Goal: Book appointment/travel/reservation

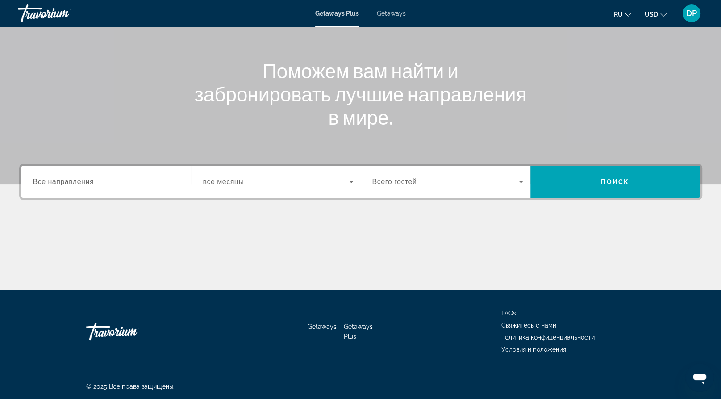
click at [83, 169] on div "Search widget" at bounding box center [108, 181] width 151 height 25
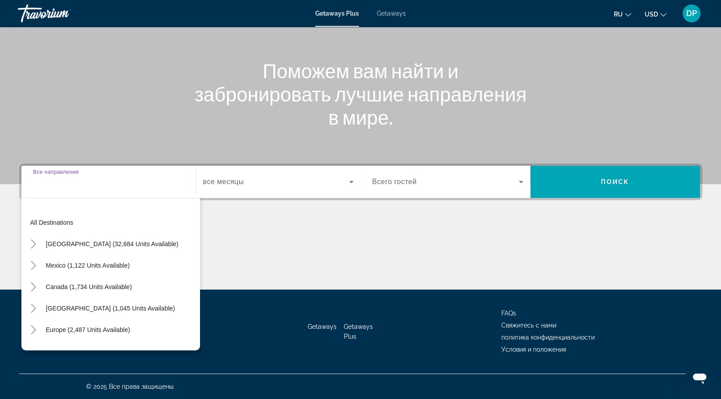
scroll to position [204, 0]
click at [42, 279] on mat-icon "Toggle Canada (1,734 units available)" at bounding box center [34, 287] width 16 height 16
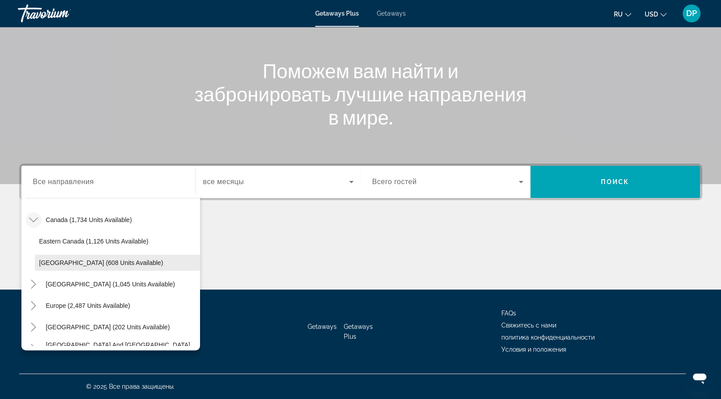
scroll to position [64, 0]
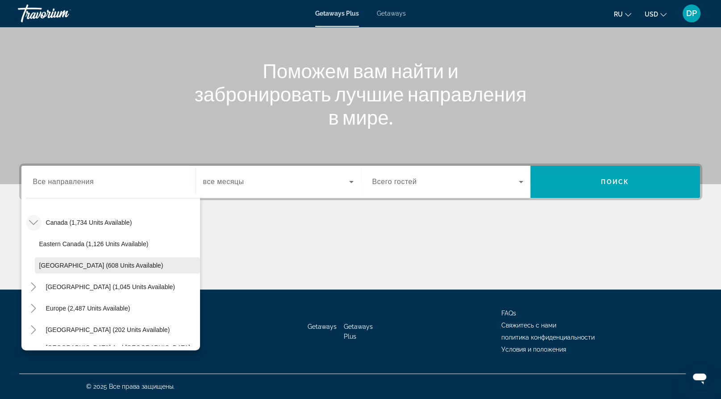
click at [83, 262] on span "Western Canada (608 units available)" at bounding box center [101, 265] width 124 height 7
type input "**********"
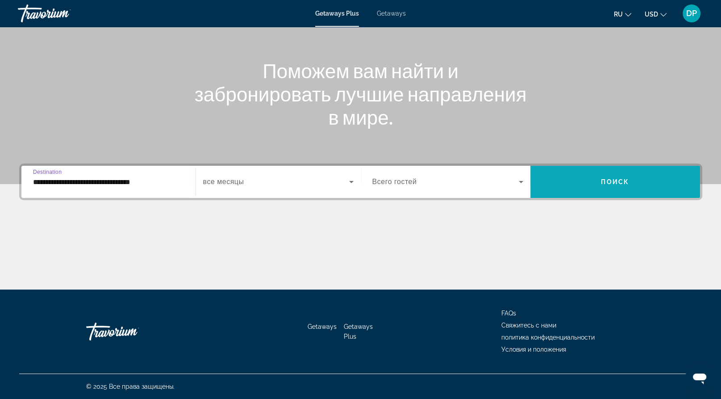
click at [624, 178] on span "Поиск" at bounding box center [615, 181] width 28 height 7
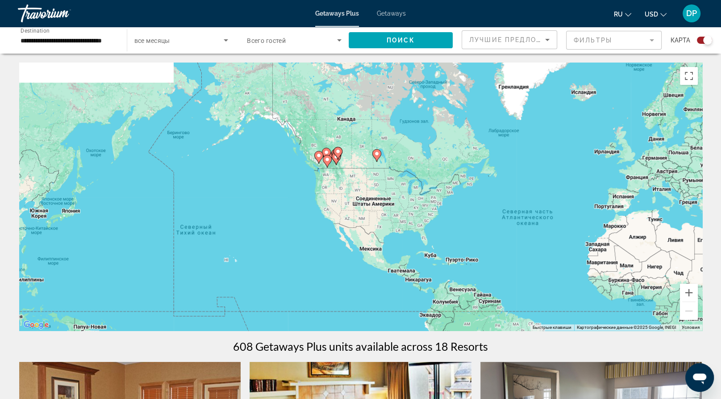
drag, startPoint x: 157, startPoint y: 148, endPoint x: 351, endPoint y: 184, distance: 197.9
click at [351, 184] on div "Чтобы активировать перетаскивание с помощью клавиатуры, нажмите Alt + Ввод. Пос…" at bounding box center [360, 197] width 683 height 268
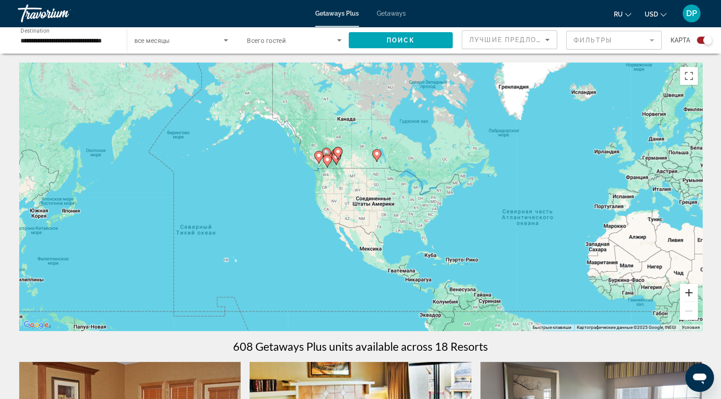
click at [688, 301] on button "Увеличить" at bounding box center [689, 292] width 18 height 18
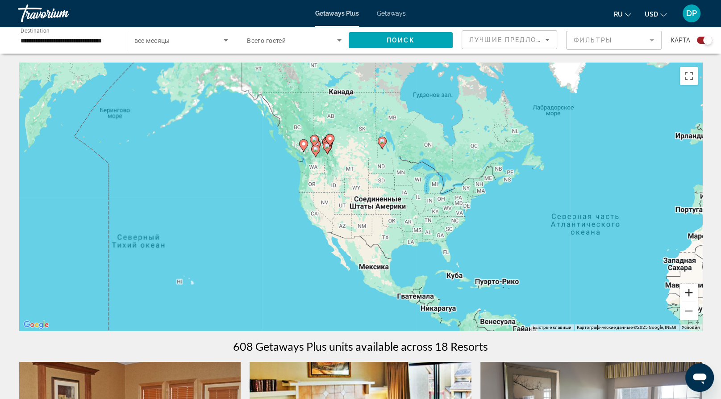
click at [688, 301] on button "Увеличить" at bounding box center [689, 292] width 18 height 18
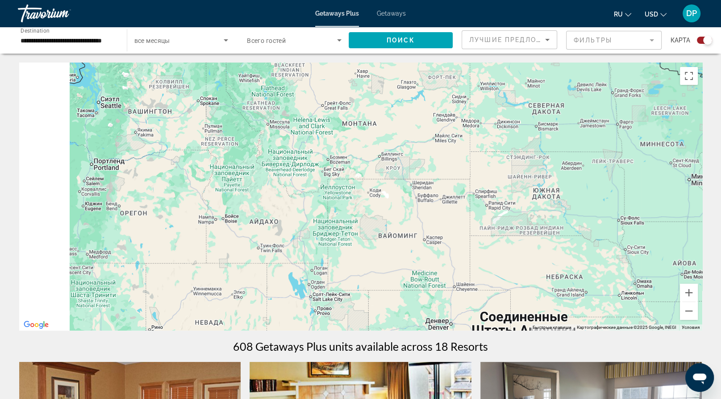
drag, startPoint x: 252, startPoint y: 113, endPoint x: 356, endPoint y: 288, distance: 204.0
click at [356, 288] on div "Main content" at bounding box center [360, 197] width 683 height 268
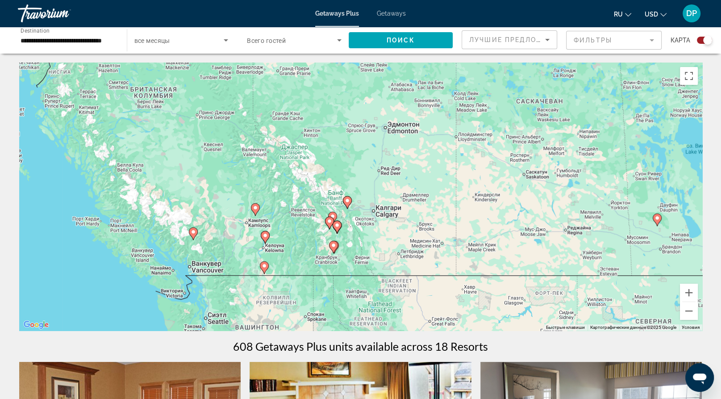
drag, startPoint x: 333, startPoint y: 182, endPoint x: 335, endPoint y: 175, distance: 6.9
click at [335, 175] on div "Чтобы активировать перетаскивание с помощью клавиатуры, нажмите Alt + Ввод. Пос…" at bounding box center [360, 197] width 683 height 268
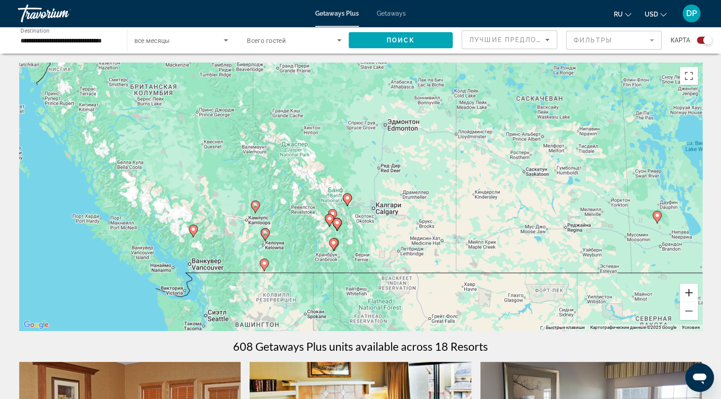
click at [681, 301] on button "Увеличить" at bounding box center [689, 292] width 18 height 18
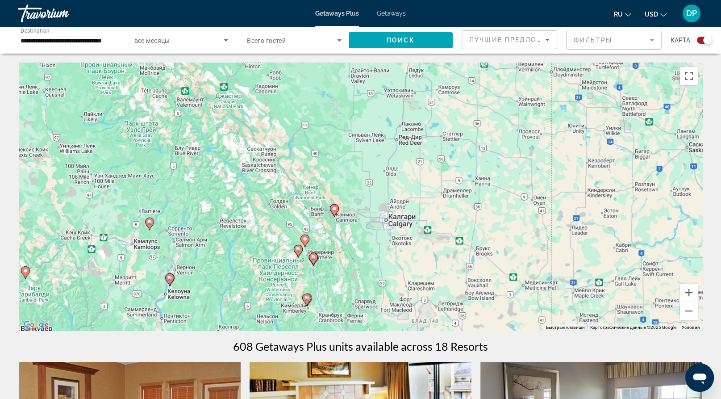
click at [417, 14] on div "Getaways Plus Getaways ru English Español Français Italiano Português русский U…" at bounding box center [360, 13] width 721 height 23
click at [401, 16] on span "Getaways" at bounding box center [391, 13] width 29 height 7
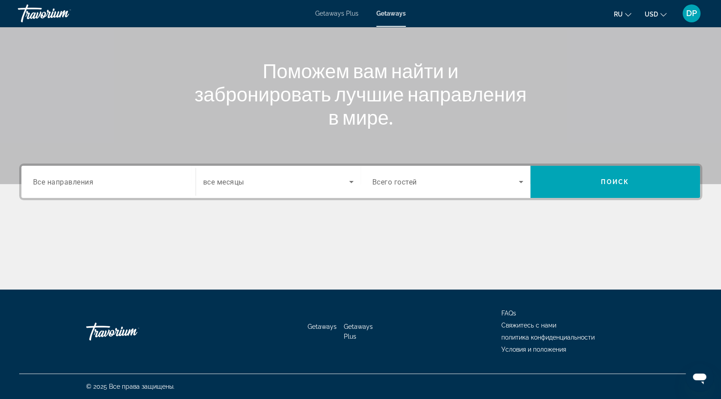
click at [115, 169] on div "Search widget" at bounding box center [108, 181] width 151 height 25
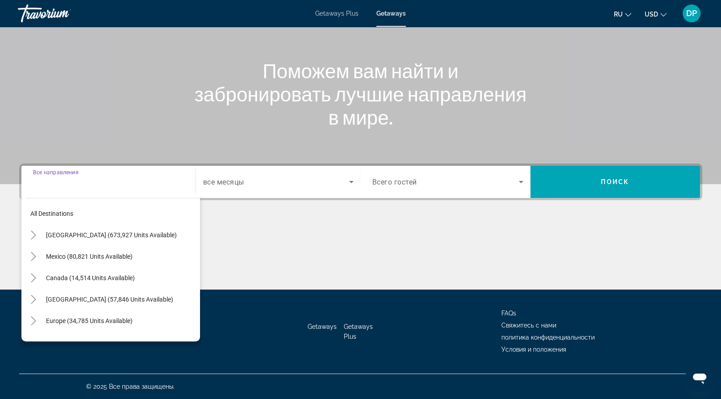
scroll to position [204, 0]
click at [38, 273] on icon "Toggle Canada (14,514 units available)" at bounding box center [33, 277] width 9 height 9
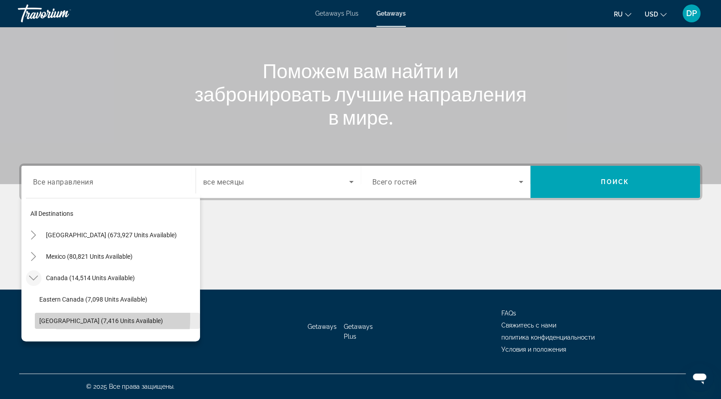
click at [74, 317] on span "Western Canada (7,416 units available)" at bounding box center [101, 320] width 124 height 7
type input "**********"
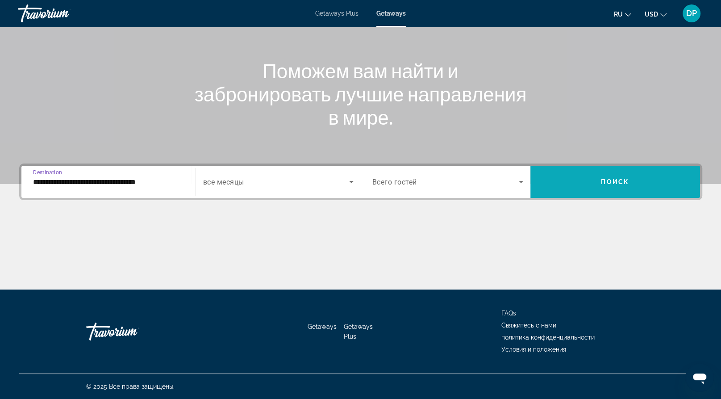
click at [588, 171] on span "Search widget" at bounding box center [615, 181] width 170 height 21
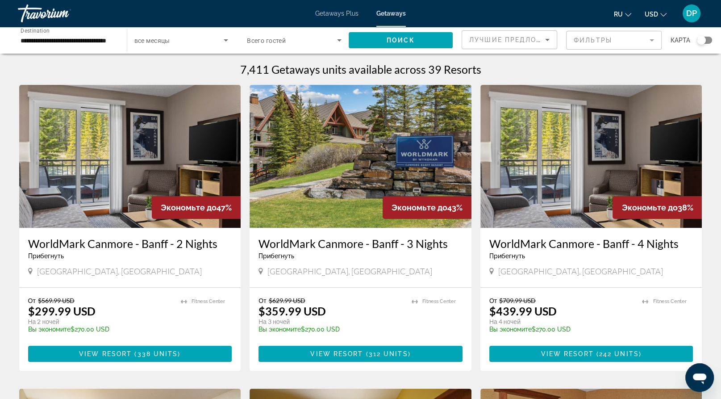
click at [700, 45] on div "Search widget" at bounding box center [701, 40] width 9 height 9
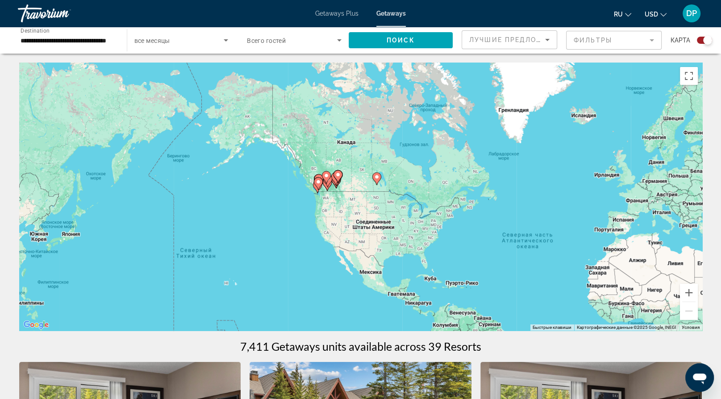
drag, startPoint x: 320, startPoint y: 227, endPoint x: 335, endPoint y: 229, distance: 14.9
click at [335, 229] on div "Чтобы активировать перетаскивание с помощью клавиатуры, нажмите Alt + Ввод. Пос…" at bounding box center [360, 197] width 683 height 268
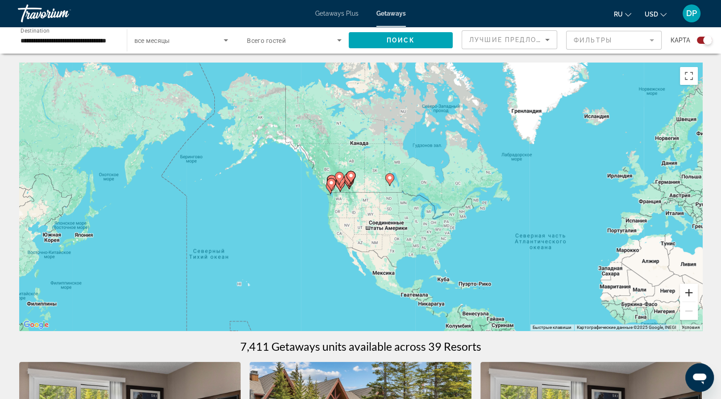
click at [688, 301] on button "Увеличить" at bounding box center [689, 292] width 18 height 18
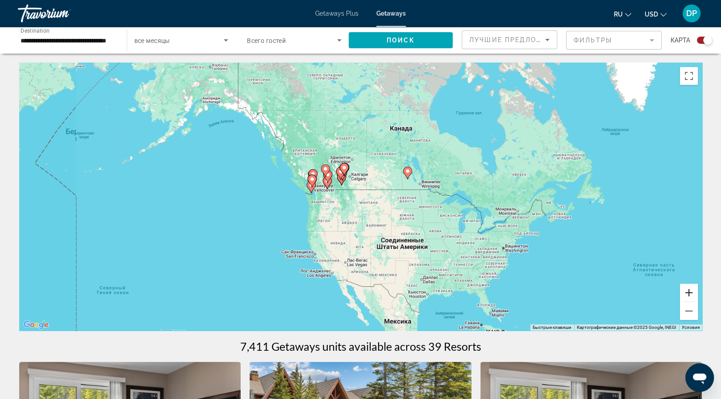
click at [688, 301] on button "Увеличить" at bounding box center [689, 292] width 18 height 18
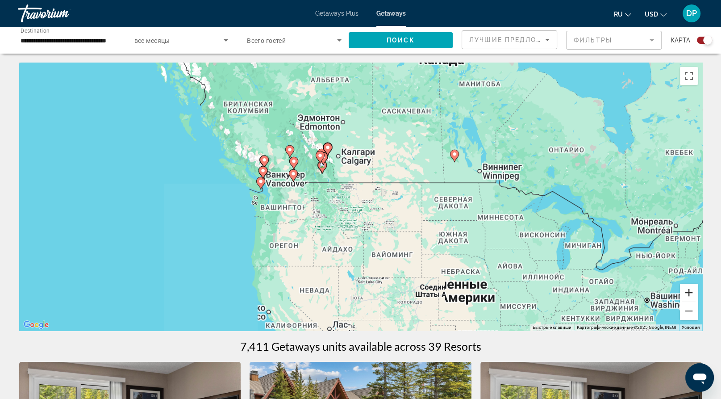
click at [688, 301] on button "Увеличить" at bounding box center [689, 292] width 18 height 18
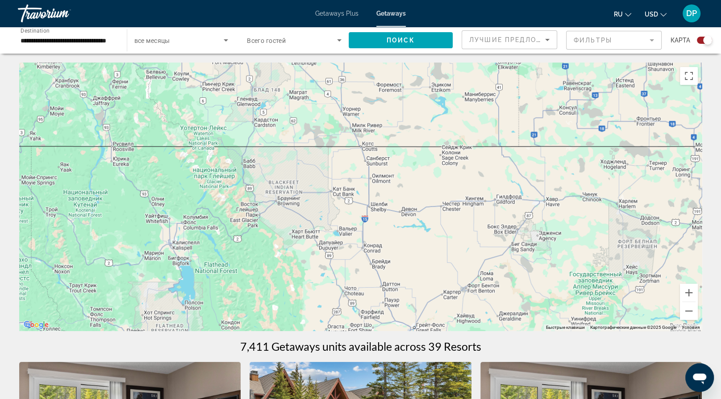
drag, startPoint x: 333, startPoint y: 146, endPoint x: 389, endPoint y: 263, distance: 129.8
click at [389, 263] on div "Main content" at bounding box center [360, 197] width 683 height 268
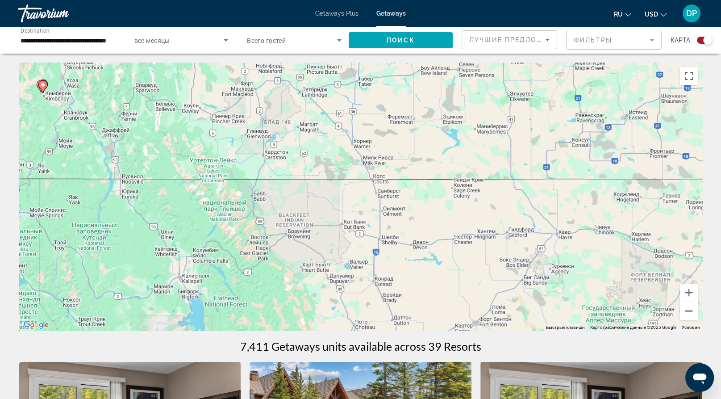
click at [686, 320] on button "Уменьшить" at bounding box center [689, 311] width 18 height 18
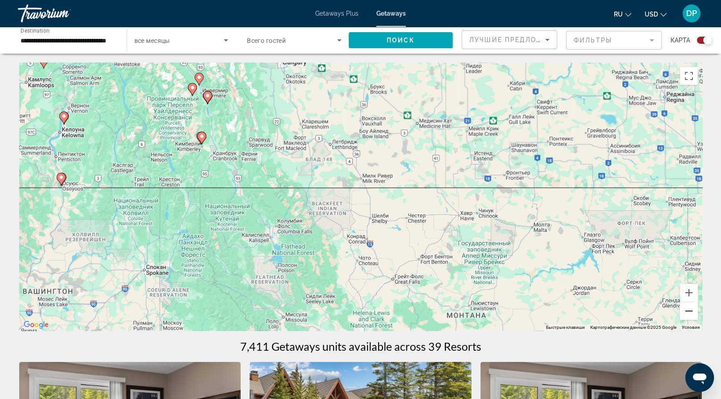
click at [686, 320] on button "Уменьшить" at bounding box center [689, 311] width 18 height 18
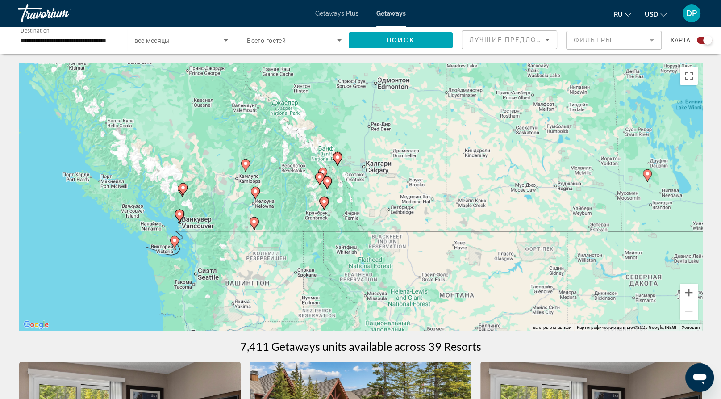
drag, startPoint x: 323, startPoint y: 181, endPoint x: 367, endPoint y: 224, distance: 62.2
click at [367, 224] on div "Чтобы активировать перетаскивание с помощью клавиатуры, нажмите Alt + Ввод. Пос…" at bounding box center [360, 197] width 683 height 268
click at [686, 301] on button "Увеличить" at bounding box center [689, 292] width 18 height 18
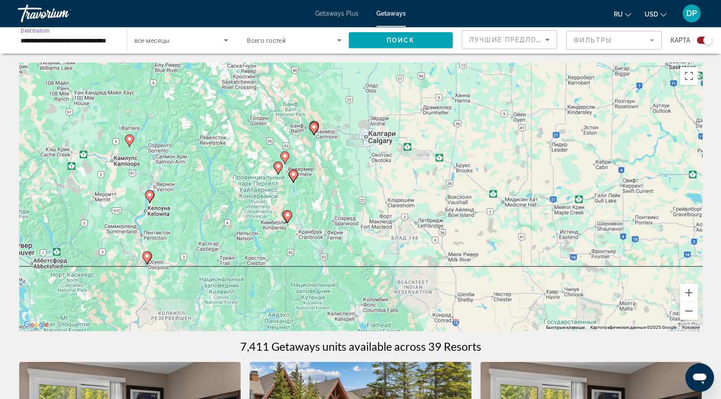
click at [75, 46] on input "**********" at bounding box center [68, 40] width 95 height 11
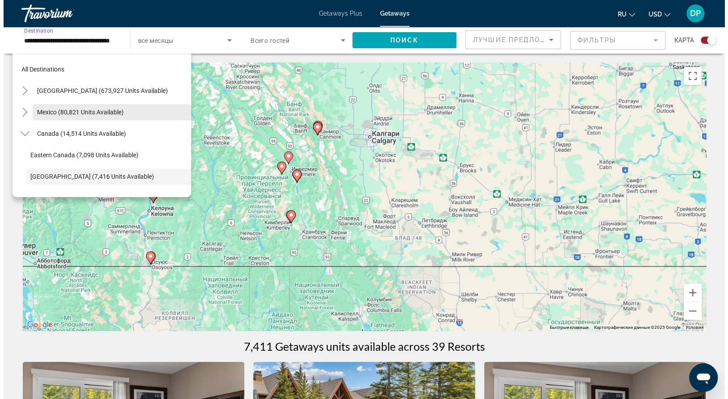
scroll to position [37, 0]
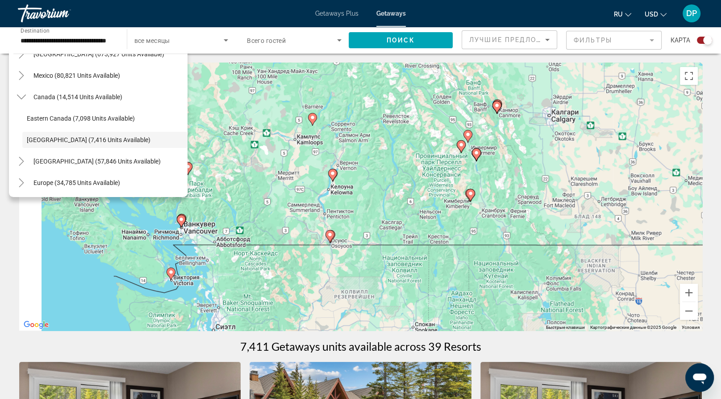
drag, startPoint x: 232, startPoint y: 244, endPoint x: 416, endPoint y: 222, distance: 185.2
click at [416, 222] on div "Чтобы активировать перетаскивание с помощью клавиатуры, нажмите Alt + Ввод. Пос…" at bounding box center [360, 197] width 683 height 268
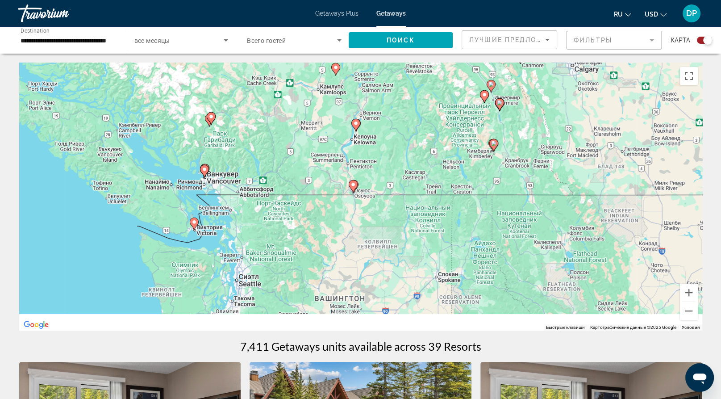
drag, startPoint x: 365, startPoint y: 254, endPoint x: 368, endPoint y: 198, distance: 55.5
click at [368, 198] on div "Чтобы активировать перетаскивание с помощью клавиатуры, нажмите Alt + Ввод. Пос…" at bounding box center [360, 197] width 683 height 268
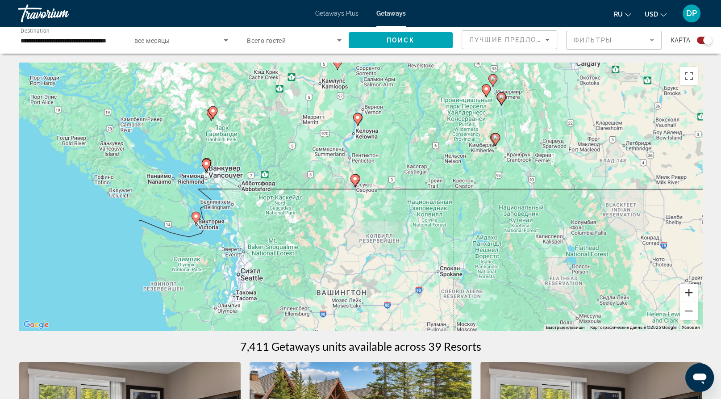
click at [680, 301] on button "Увеличить" at bounding box center [689, 292] width 18 height 18
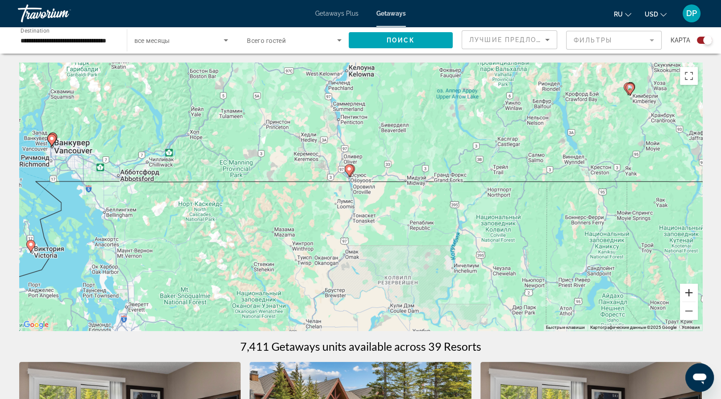
click at [690, 301] on button "Увеличить" at bounding box center [689, 292] width 18 height 18
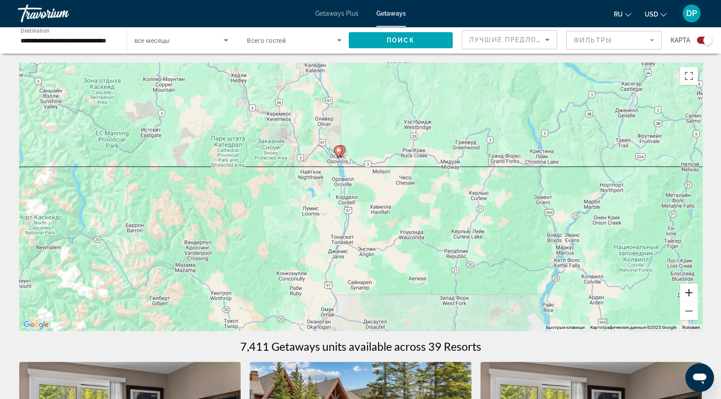
click at [693, 301] on button "Увеличить" at bounding box center [689, 292] width 18 height 18
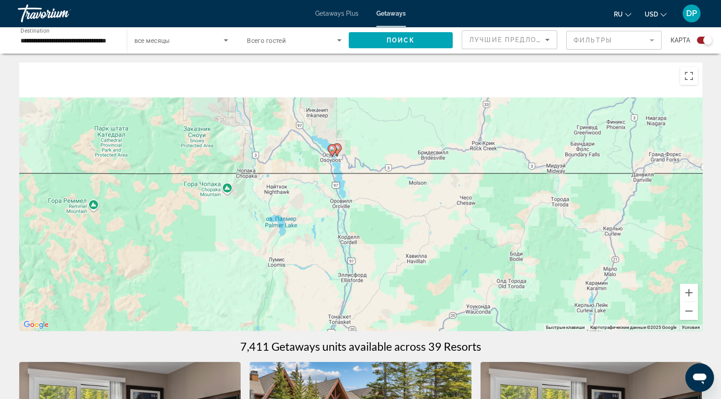
drag, startPoint x: 371, startPoint y: 189, endPoint x: 389, endPoint y: 227, distance: 41.8
click at [389, 227] on div "Чтобы активировать перетаскивание с помощью клавиатуры, нажмите Alt + Ввод. Пос…" at bounding box center [360, 197] width 683 height 268
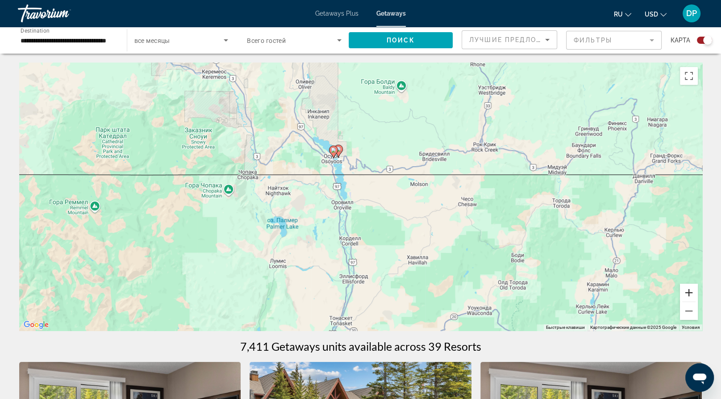
click at [689, 301] on button "Увеличить" at bounding box center [689, 292] width 18 height 18
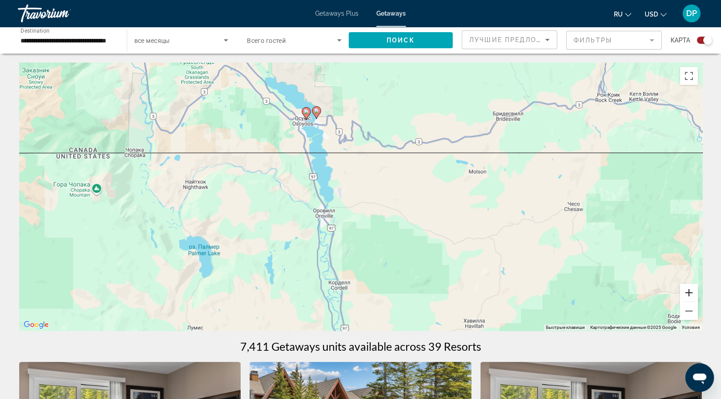
click at [689, 301] on button "Увеличить" at bounding box center [689, 292] width 18 height 18
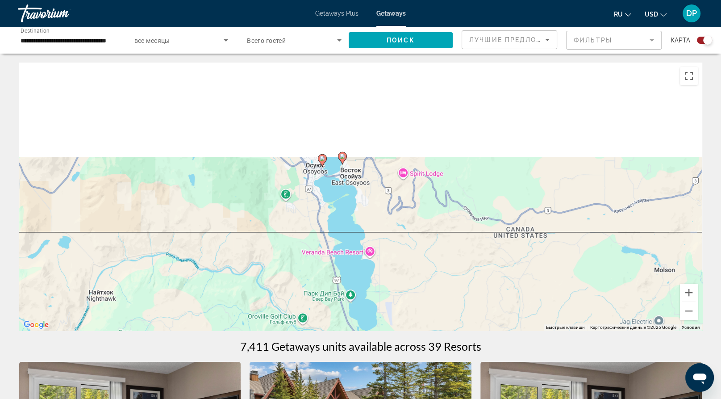
drag, startPoint x: 350, startPoint y: 205, endPoint x: 418, endPoint y: 320, distance: 133.1
click at [418, 320] on div "Чтобы активировать перетаскивание с помощью клавиатуры, нажмите Alt + Ввод. Пос…" at bounding box center [360, 197] width 683 height 268
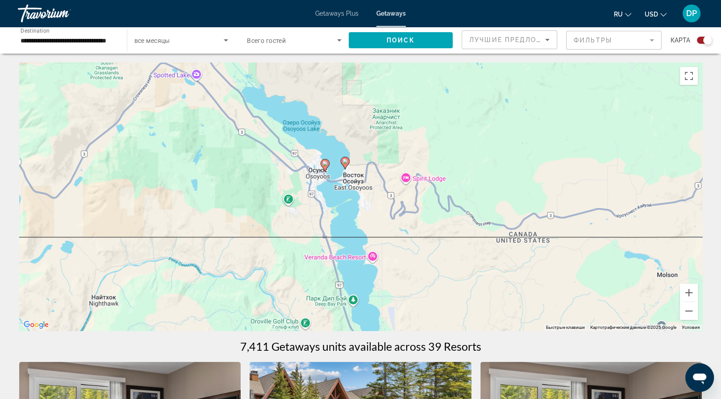
click at [343, 164] on image "Main content" at bounding box center [344, 160] width 5 height 5
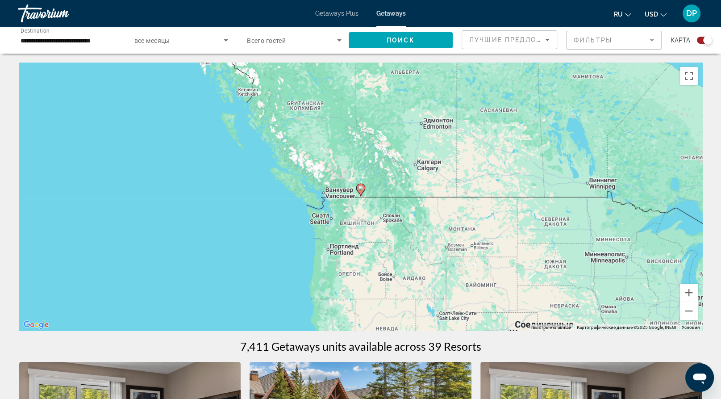
click at [358, 196] on icon "Main content" at bounding box center [360, 190] width 8 height 12
type input "**********"
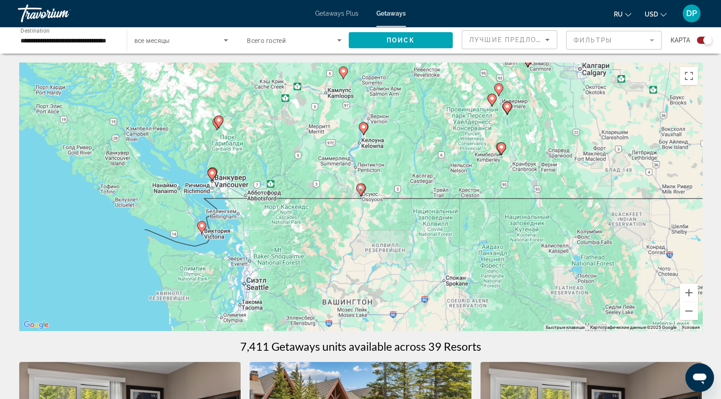
click at [358, 196] on icon "Main content" at bounding box center [360, 190] width 8 height 12
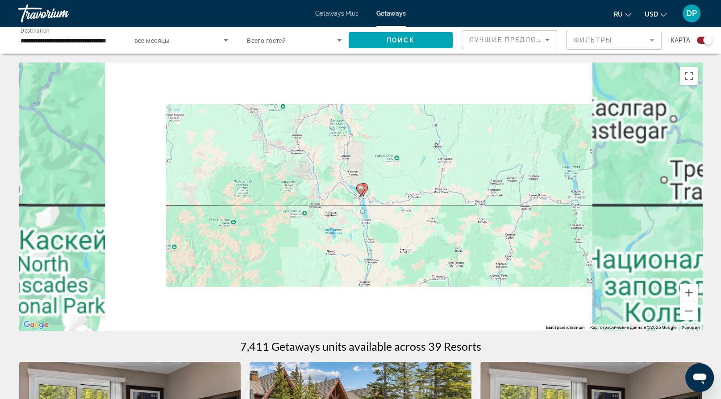
click at [363, 191] on image "Main content" at bounding box center [360, 187] width 5 height 5
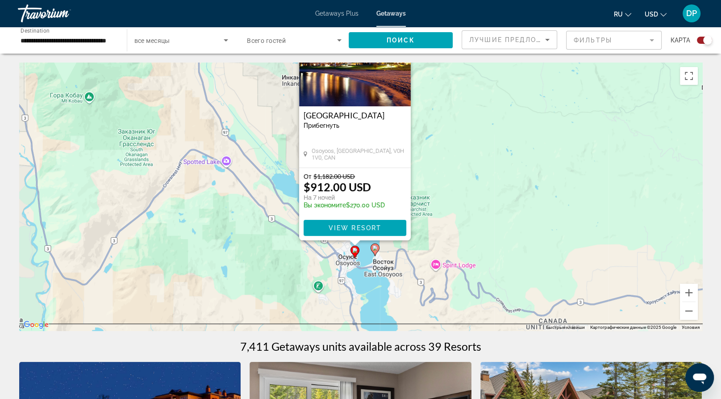
drag, startPoint x: 476, startPoint y: 243, endPoint x: 473, endPoint y: 176, distance: 67.5
click at [473, 176] on div "Чтобы активировать перетаскивание с помощью клавиатуры, нажмите Alt + Ввод. Пос…" at bounding box center [360, 197] width 683 height 268
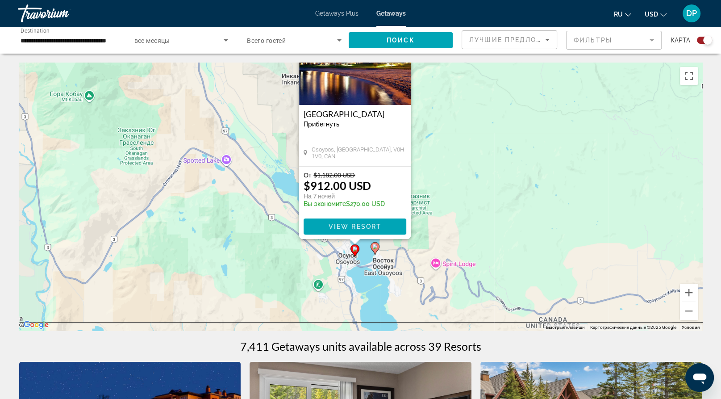
click at [375, 254] on icon "Main content" at bounding box center [375, 248] width 8 height 12
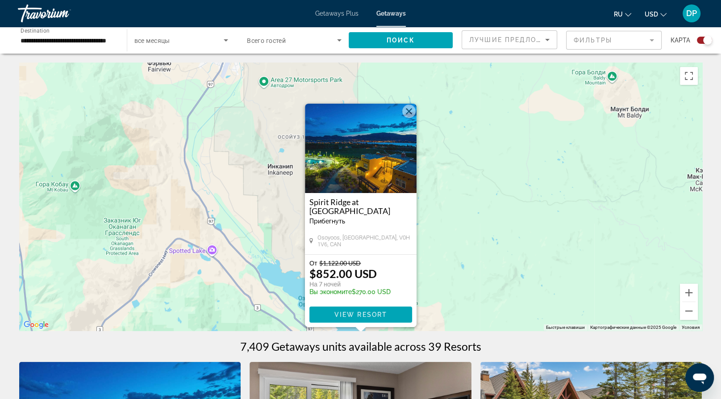
click at [368, 118] on img "Main content" at bounding box center [361, 148] width 112 height 89
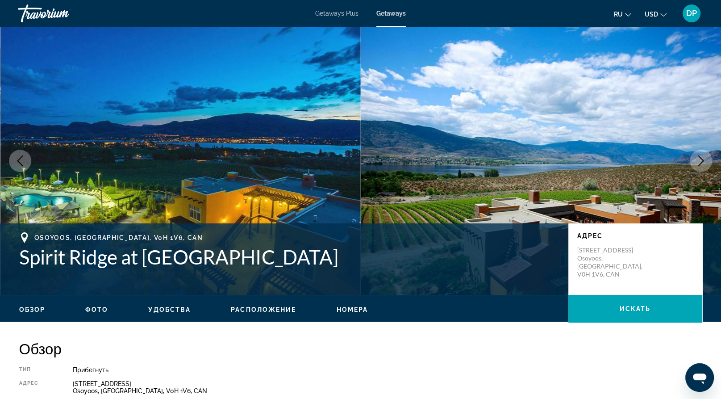
click at [696, 166] on icon "Next image" at bounding box center [701, 160] width 11 height 11
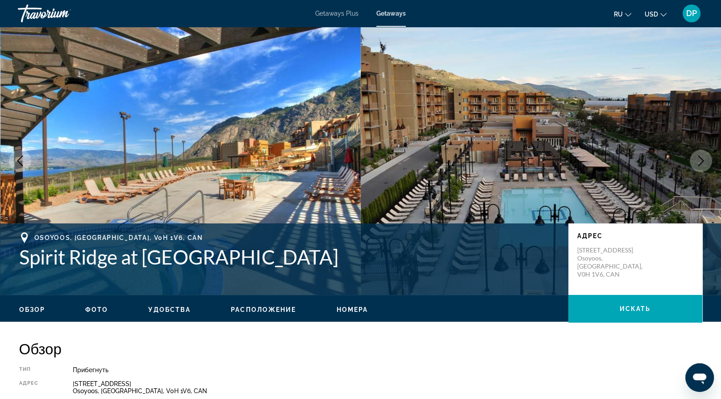
click at [696, 166] on icon "Next image" at bounding box center [701, 160] width 11 height 11
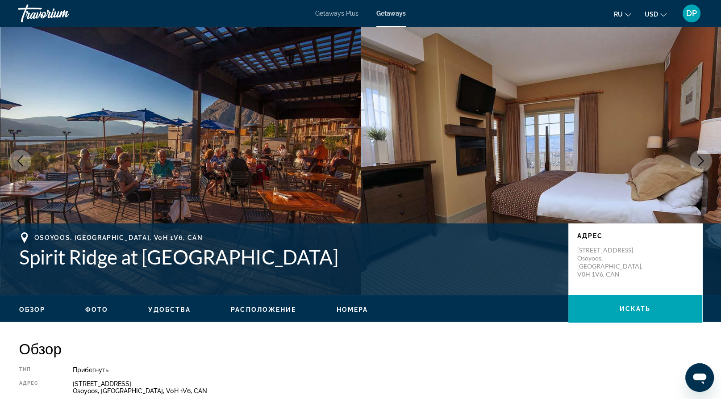
click at [696, 166] on icon "Next image" at bounding box center [701, 160] width 11 height 11
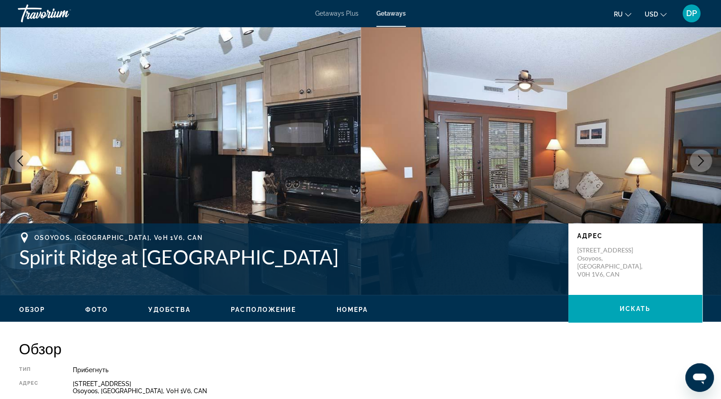
click at [696, 166] on icon "Next image" at bounding box center [701, 160] width 11 height 11
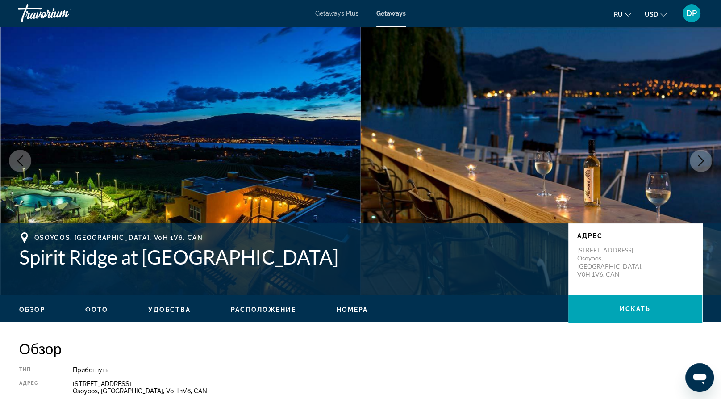
click at [696, 166] on icon "Next image" at bounding box center [701, 160] width 11 height 11
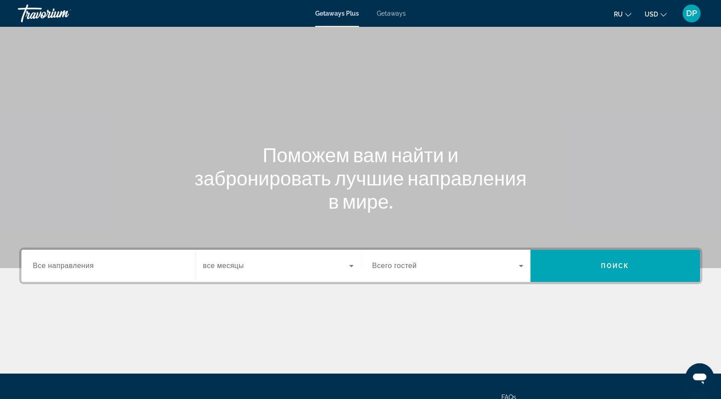
scroll to position [134, 0]
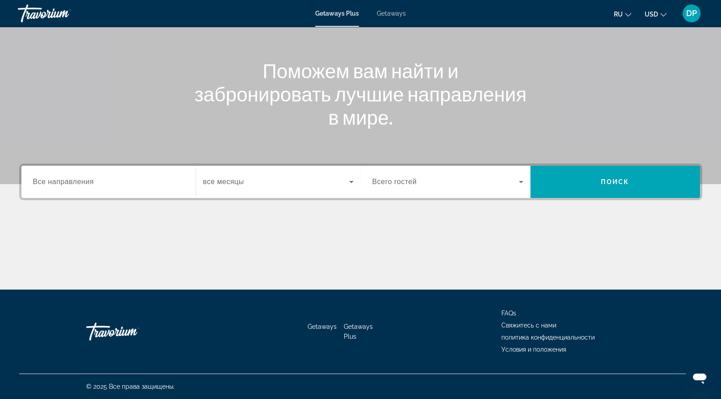
click at [130, 188] on input "Destination Все направления" at bounding box center [108, 182] width 151 height 11
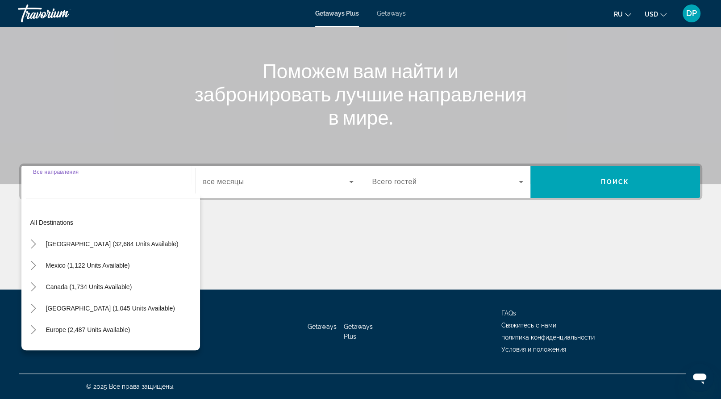
scroll to position [204, 0]
click at [427, 6] on div "ru English Español Français Italiano Português русский USD USD ($) MXN (Mex$) C…" at bounding box center [559, 13] width 288 height 19
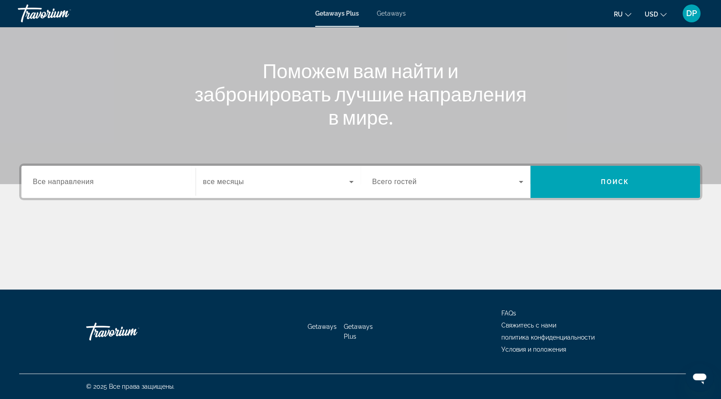
click at [402, 17] on link "Getaways" at bounding box center [391, 13] width 29 height 7
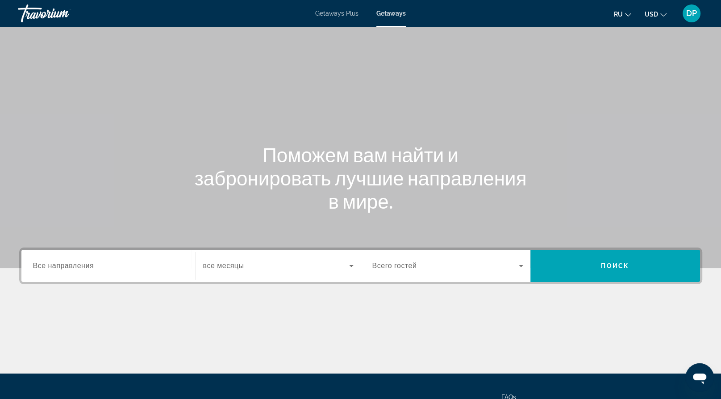
click at [128, 271] on input "Destination Все направления" at bounding box center [108, 266] width 151 height 11
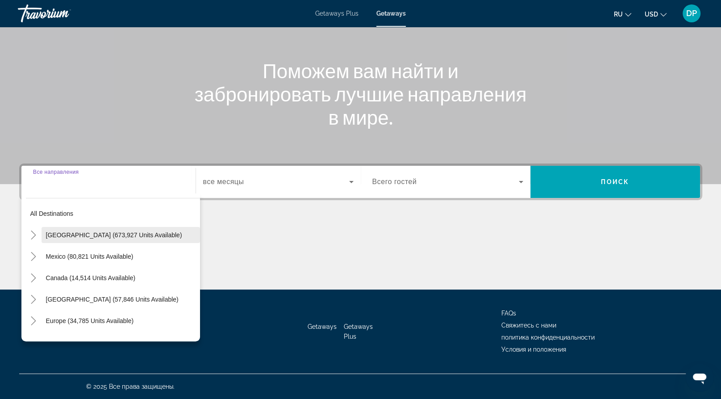
scroll to position [204, 0]
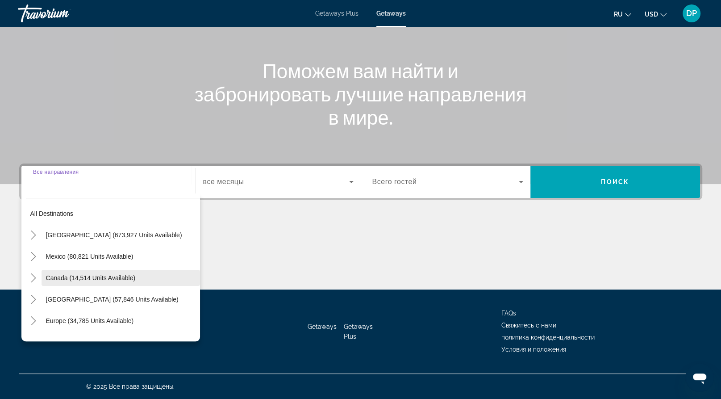
click at [87, 274] on span "Canada (14,514 units available)" at bounding box center [91, 277] width 90 height 7
type input "**********"
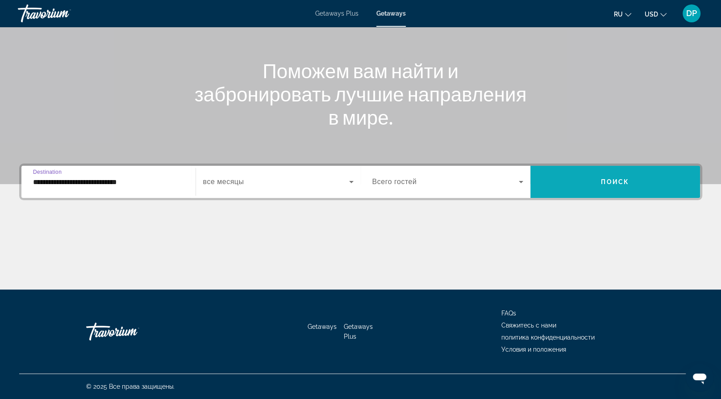
click at [559, 166] on span "Search widget" at bounding box center [615, 182] width 170 height 32
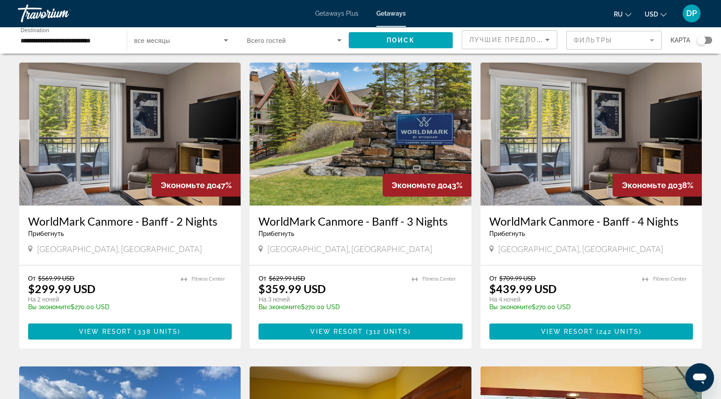
scroll to position [45, 0]
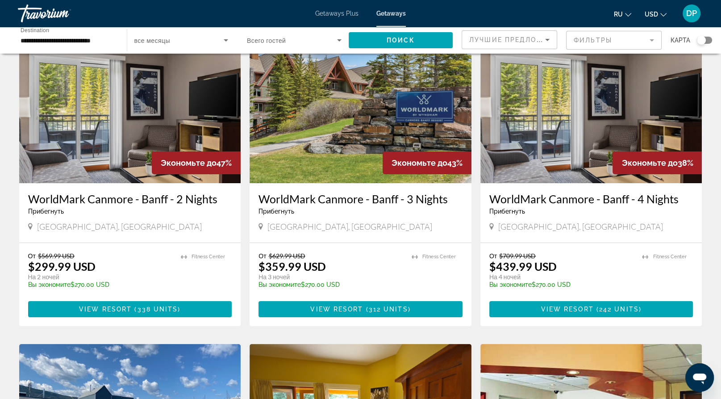
click at [694, 42] on div "карта" at bounding box center [692, 40] width 42 height 20
click at [697, 45] on div "Search widget" at bounding box center [701, 40] width 9 height 9
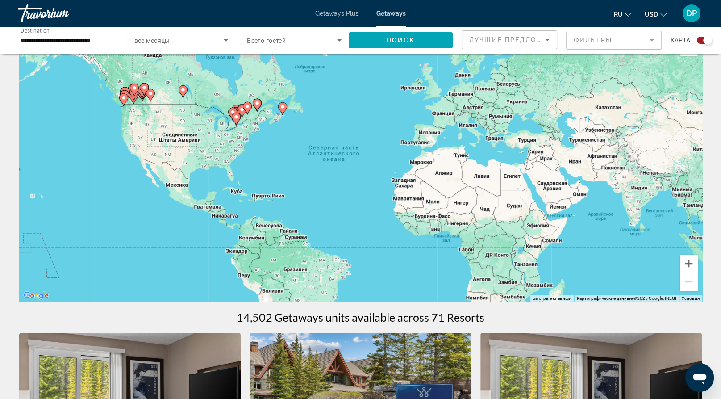
scroll to position [0, 0]
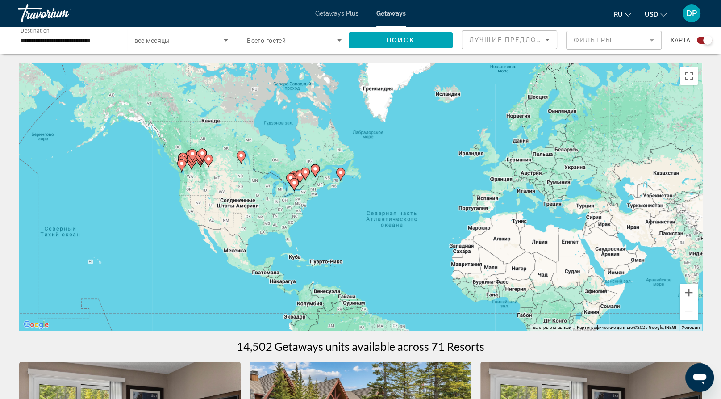
drag, startPoint x: 186, startPoint y: 158, endPoint x: 246, endPoint y: 195, distance: 70.0
click at [246, 195] on div "Чтобы активировать перетаскивание с помощью клавиатуры, нажмите Alt + Ввод. Пос…" at bounding box center [360, 197] width 683 height 268
click at [675, 305] on div "Чтобы активировать перетаскивание с помощью клавиатуры, нажмите Alt + Ввод. Пос…" at bounding box center [360, 197] width 683 height 268
click at [684, 301] on button "Увеличить" at bounding box center [689, 292] width 18 height 18
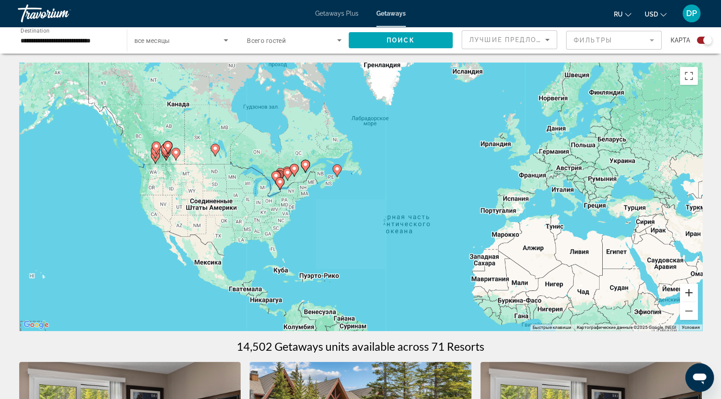
click at [684, 301] on button "Увеличить" at bounding box center [689, 292] width 18 height 18
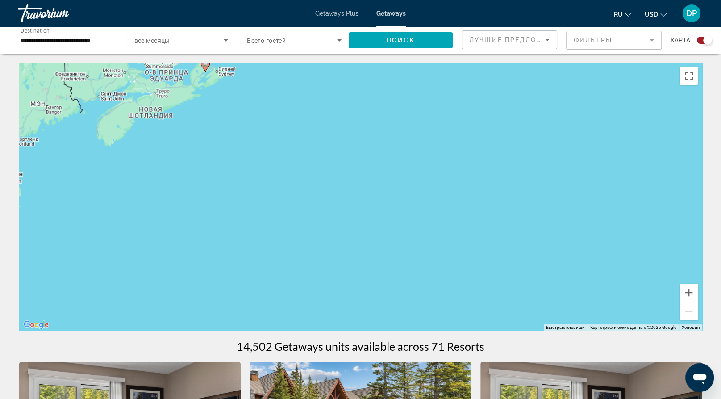
drag, startPoint x: 226, startPoint y: 213, endPoint x: 468, endPoint y: 260, distance: 246.4
click at [405, 254] on div "Чтобы активировать перетаскивание с помощью клавиатуры, нажмите Alt + Ввод. Пос…" at bounding box center [360, 197] width 683 height 268
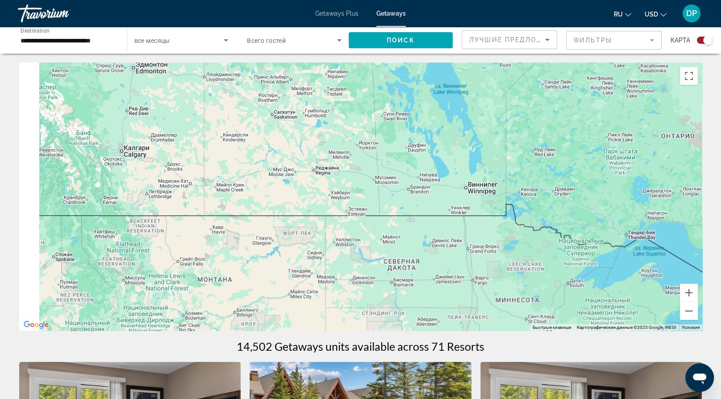
drag, startPoint x: 345, startPoint y: 248, endPoint x: 417, endPoint y: 263, distance: 73.7
click at [378, 256] on div "Чтобы активировать перетаскивание с помощью клавиатуры, нажмите Alt + Ввод. Пос…" at bounding box center [360, 197] width 683 height 268
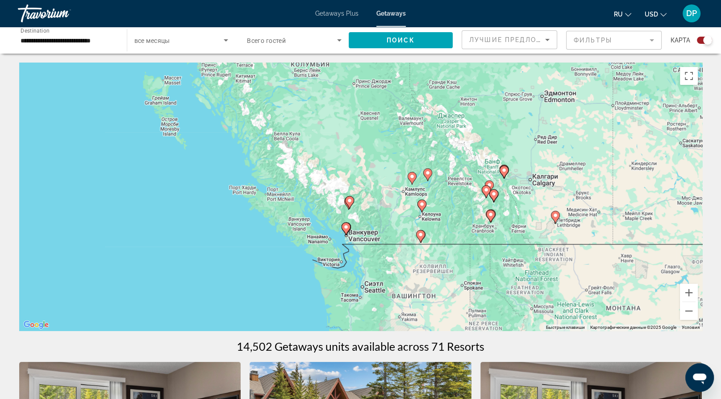
drag, startPoint x: 357, startPoint y: 226, endPoint x: 231, endPoint y: 139, distance: 153.3
click at [231, 139] on div "Чтобы активировать перетаскивание с помощью клавиатуры, нажмите Alt + Ввод. Пос…" at bounding box center [360, 197] width 683 height 268
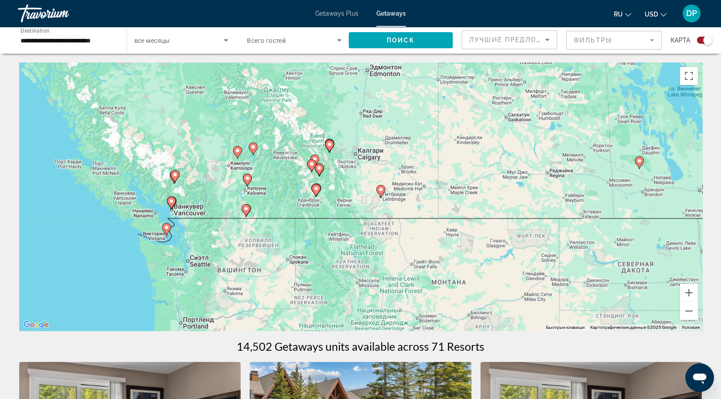
drag, startPoint x: 465, startPoint y: 198, endPoint x: 306, endPoint y: 175, distance: 160.7
click at [306, 175] on div "Для навигации используйте клавиши со стрелками. Чтобы активировать перетаскиван…" at bounding box center [360, 197] width 683 height 268
click at [688, 301] on button "Увеличить" at bounding box center [689, 292] width 18 height 18
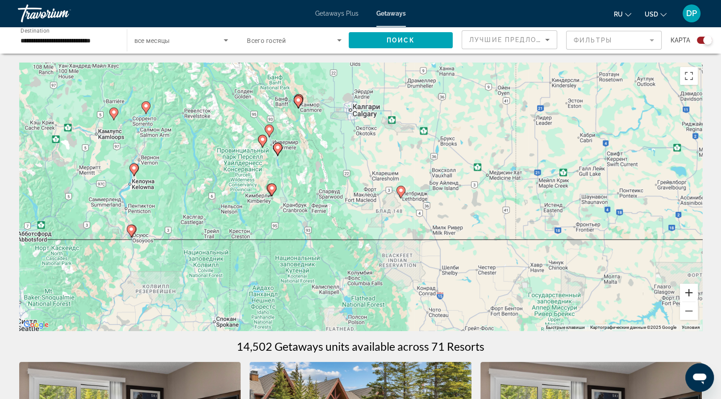
click at [688, 301] on button "Увеличить" at bounding box center [689, 292] width 18 height 18
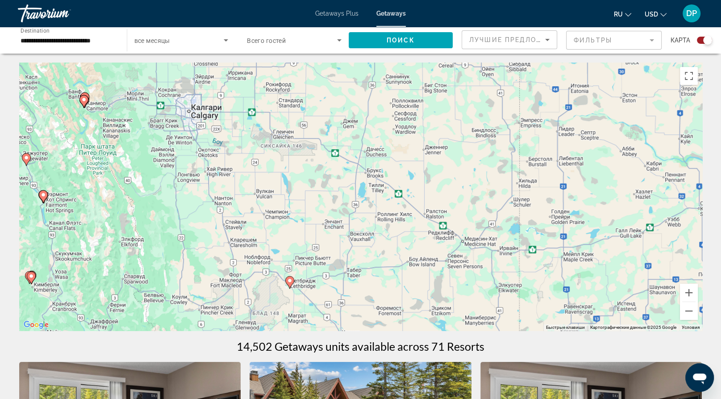
drag, startPoint x: 544, startPoint y: 230, endPoint x: 392, endPoint y: 317, distance: 175.6
click at [392, 317] on div "Чтобы активировать перетаскивание с помощью клавиатуры, нажмите Alt + Ввод. Пос…" at bounding box center [360, 197] width 683 height 268
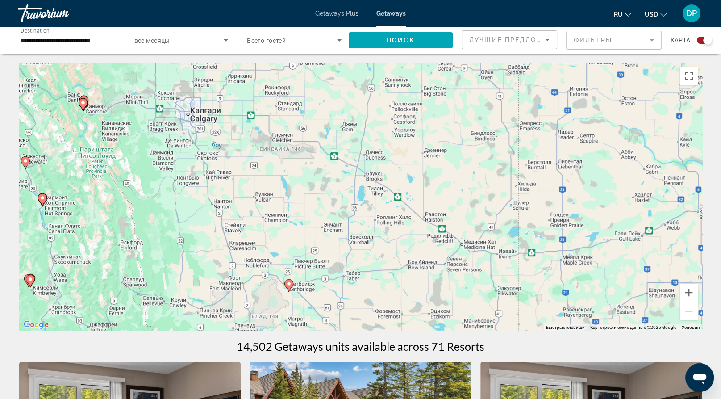
click at [288, 291] on icon "Main content" at bounding box center [288, 285] width 8 height 12
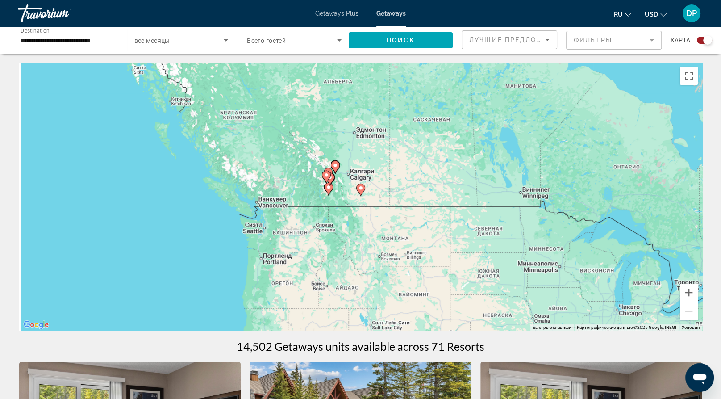
click at [359, 196] on gmp-advanced-marker "Main content" at bounding box center [360, 189] width 9 height 13
type input "**********"
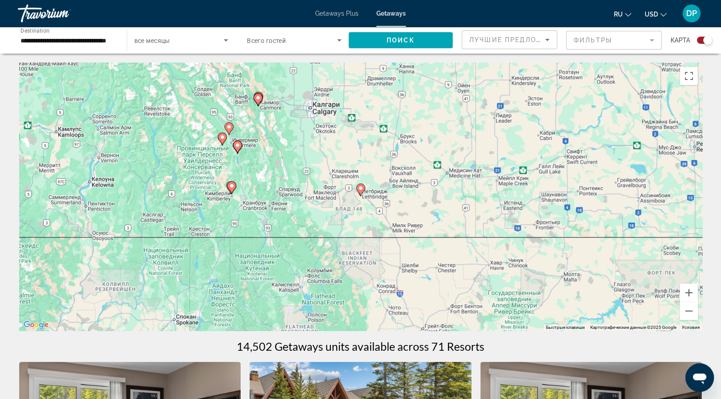
click at [360, 191] on image "Main content" at bounding box center [360, 187] width 5 height 5
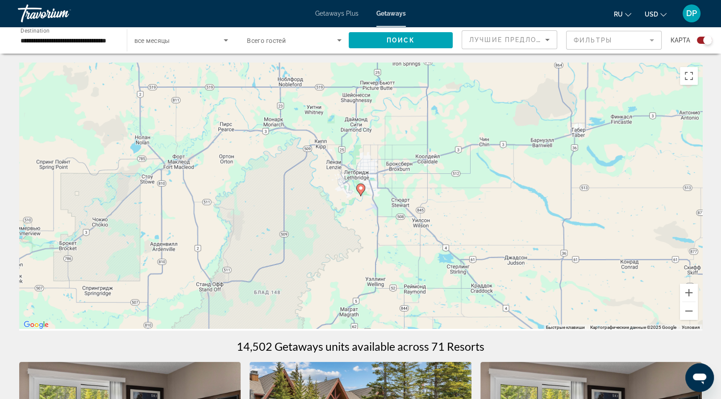
click at [360, 191] on image "Main content" at bounding box center [360, 187] width 5 height 5
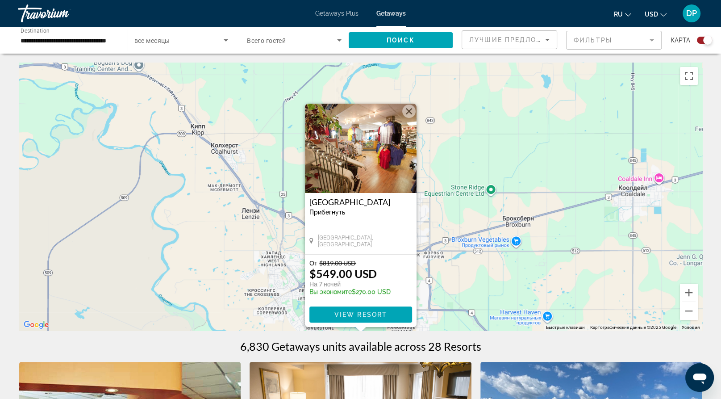
click at [392, 133] on img "Main content" at bounding box center [361, 148] width 112 height 89
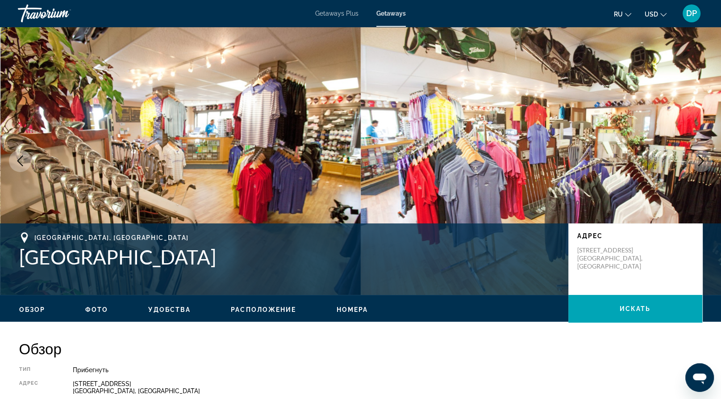
click at [696, 166] on icon "Next image" at bounding box center [701, 160] width 11 height 11
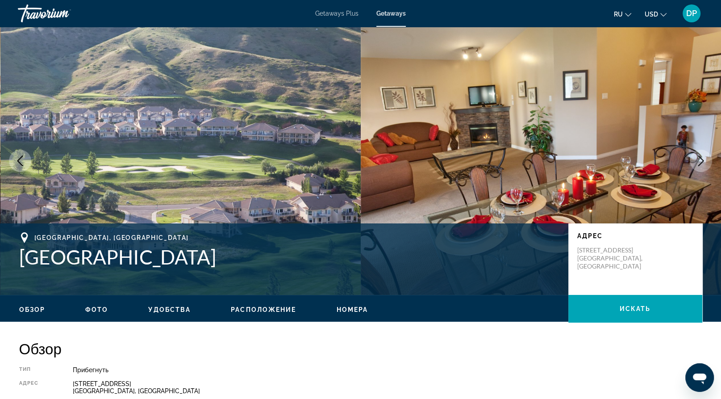
click at [696, 166] on icon "Next image" at bounding box center [701, 160] width 11 height 11
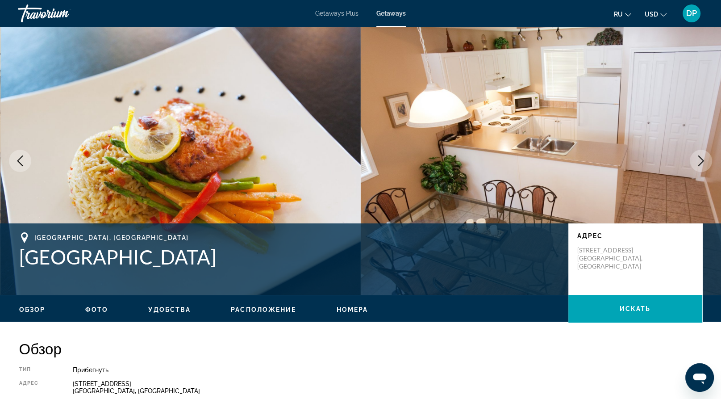
click at [25, 166] on icon "Previous image" at bounding box center [20, 160] width 11 height 11
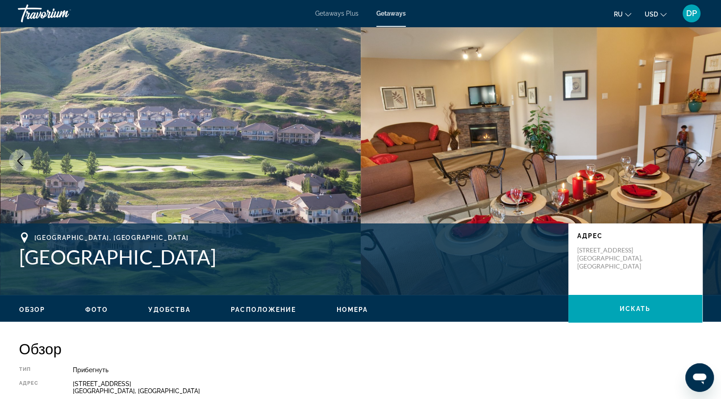
click at [698, 166] on icon "Next image" at bounding box center [701, 160] width 6 height 11
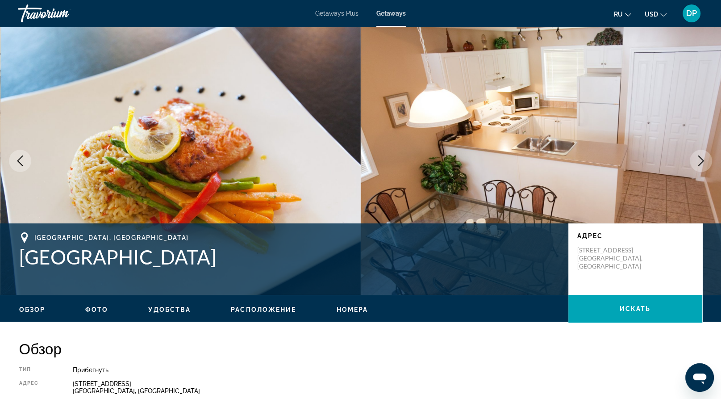
click at [698, 166] on icon "Next image" at bounding box center [701, 160] width 6 height 11
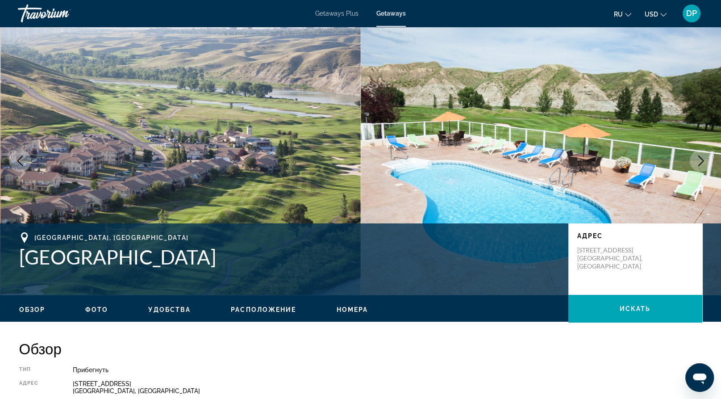
click at [698, 166] on icon "Next image" at bounding box center [701, 160] width 6 height 11
